Goal: Information Seeking & Learning: Learn about a topic

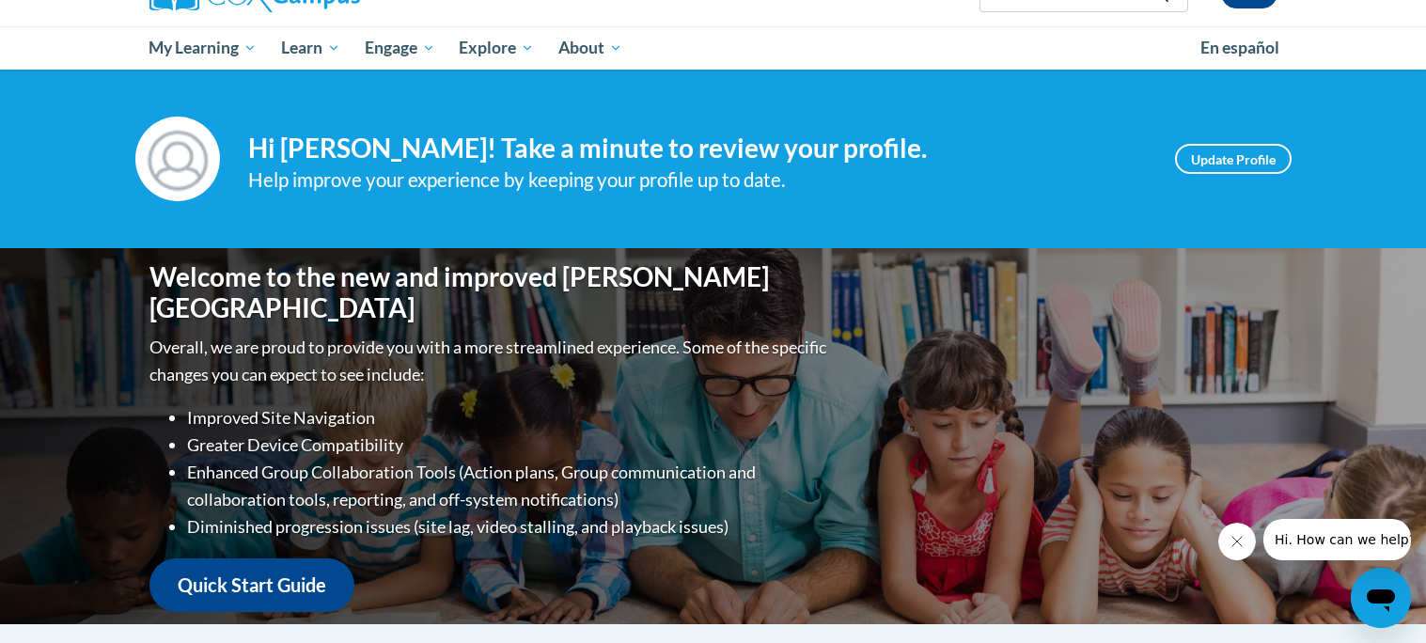
scroll to position [554, 0]
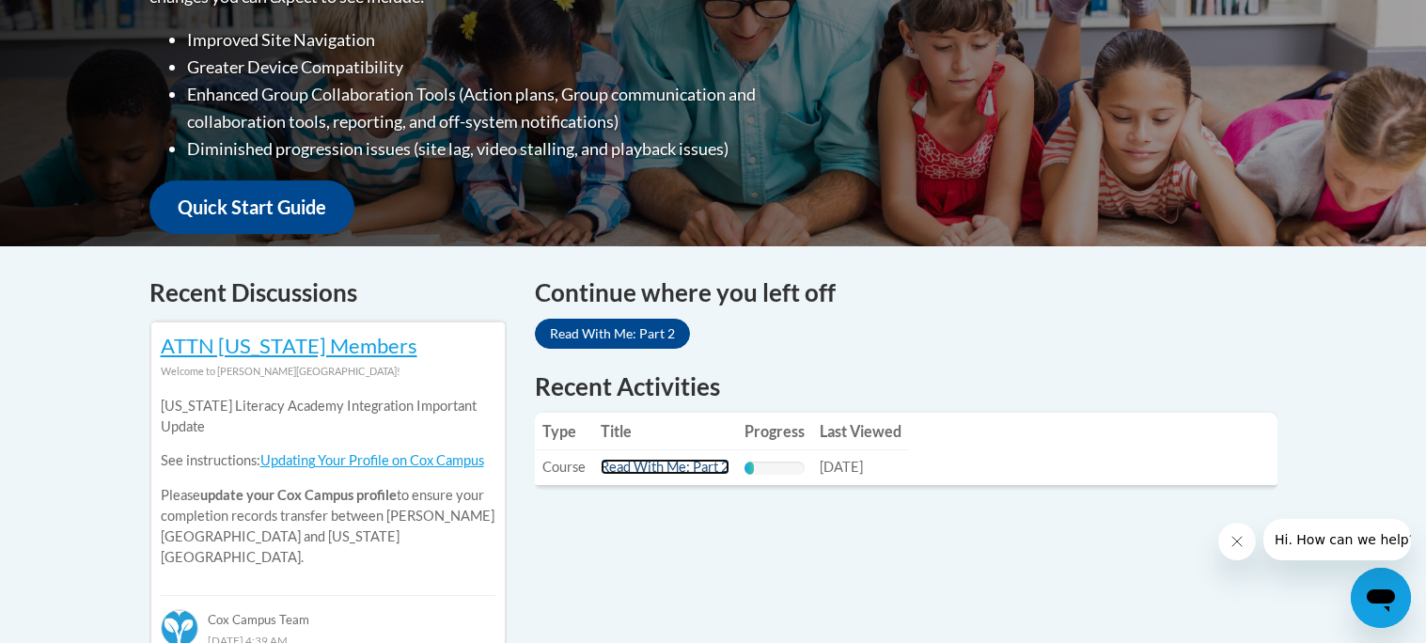
click at [673, 471] on link "Read With Me: Part 2" at bounding box center [665, 467] width 129 height 16
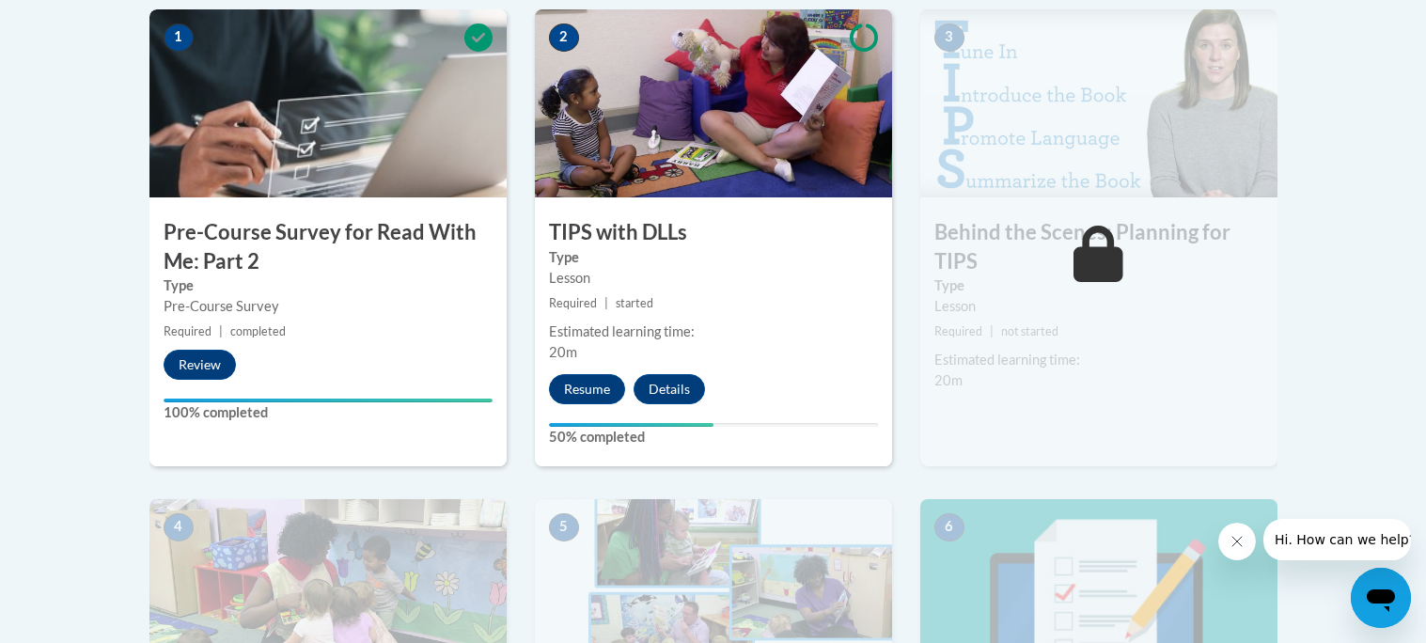
scroll to position [625, 0]
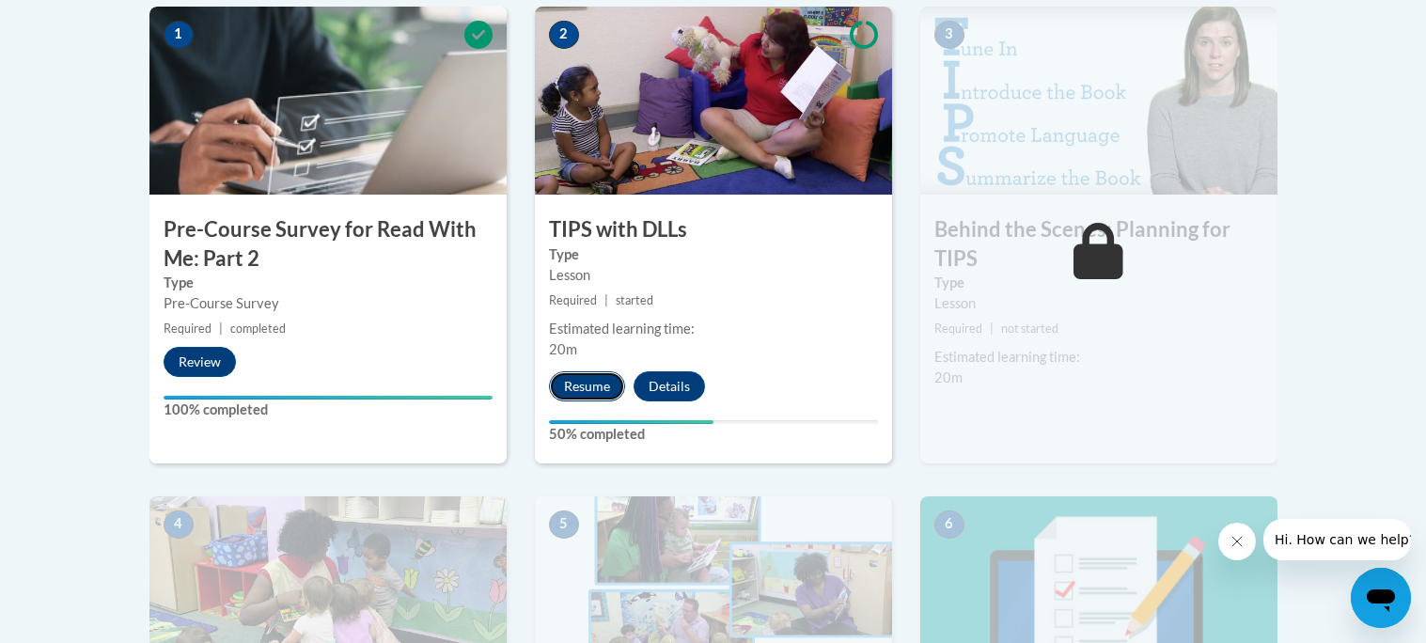
click at [590, 390] on button "Resume" at bounding box center [587, 386] width 76 height 30
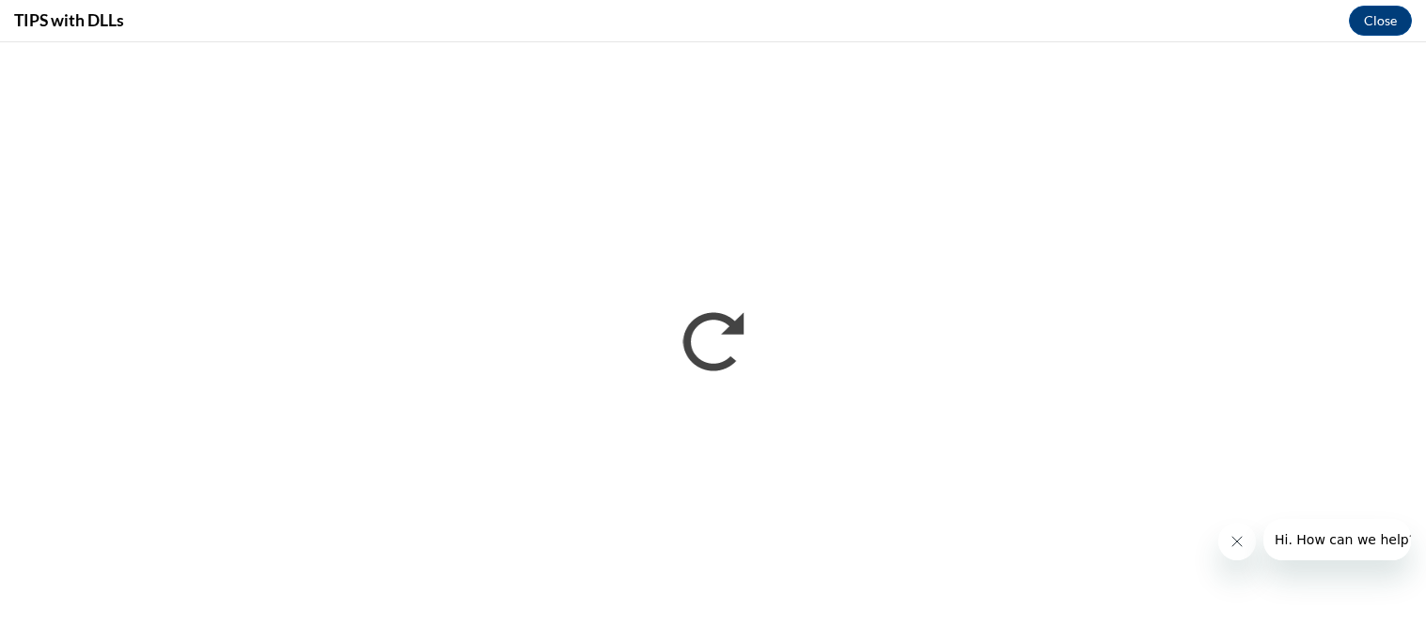
scroll to position [0, 0]
